Goal: Information Seeking & Learning: Learn about a topic

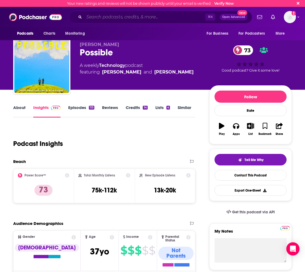
click at [106, 16] on input "Search podcasts, credits, & more..." at bounding box center [144, 17] width 121 height 9
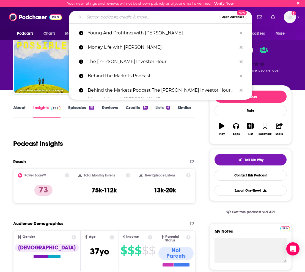
paste input "Real Talk [PERSON_NAME]"
type input "Real Talk [PERSON_NAME]"
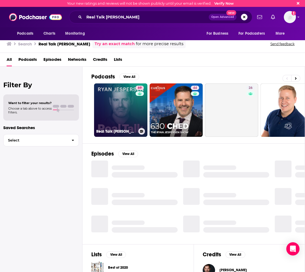
click at [121, 102] on link "69 Real Talk [PERSON_NAME]" at bounding box center [120, 109] width 53 height 53
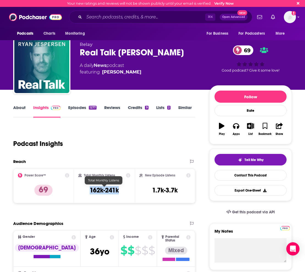
drag, startPoint x: 121, startPoint y: 188, endPoint x: 89, endPoint y: 190, distance: 32.0
click at [89, 190] on div "Total Monthly Listens 162k-241k" at bounding box center [104, 185] width 52 height 25
click at [18, 110] on link "About" at bounding box center [19, 111] width 12 height 13
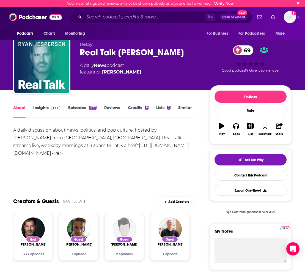
click at [182, 109] on link "Similar" at bounding box center [184, 111] width 13 height 13
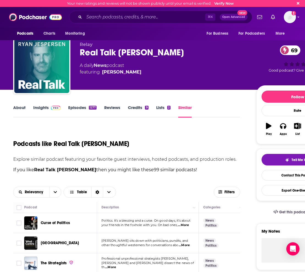
drag, startPoint x: 201, startPoint y: 52, endPoint x: 120, endPoint y: 52, distance: 81.2
click at [120, 52] on div "Real Talk [PERSON_NAME] 69" at bounding box center [164, 52] width 168 height 11
copy h2 "[PERSON_NAME]"
